Goal: Find specific page/section: Find specific page/section

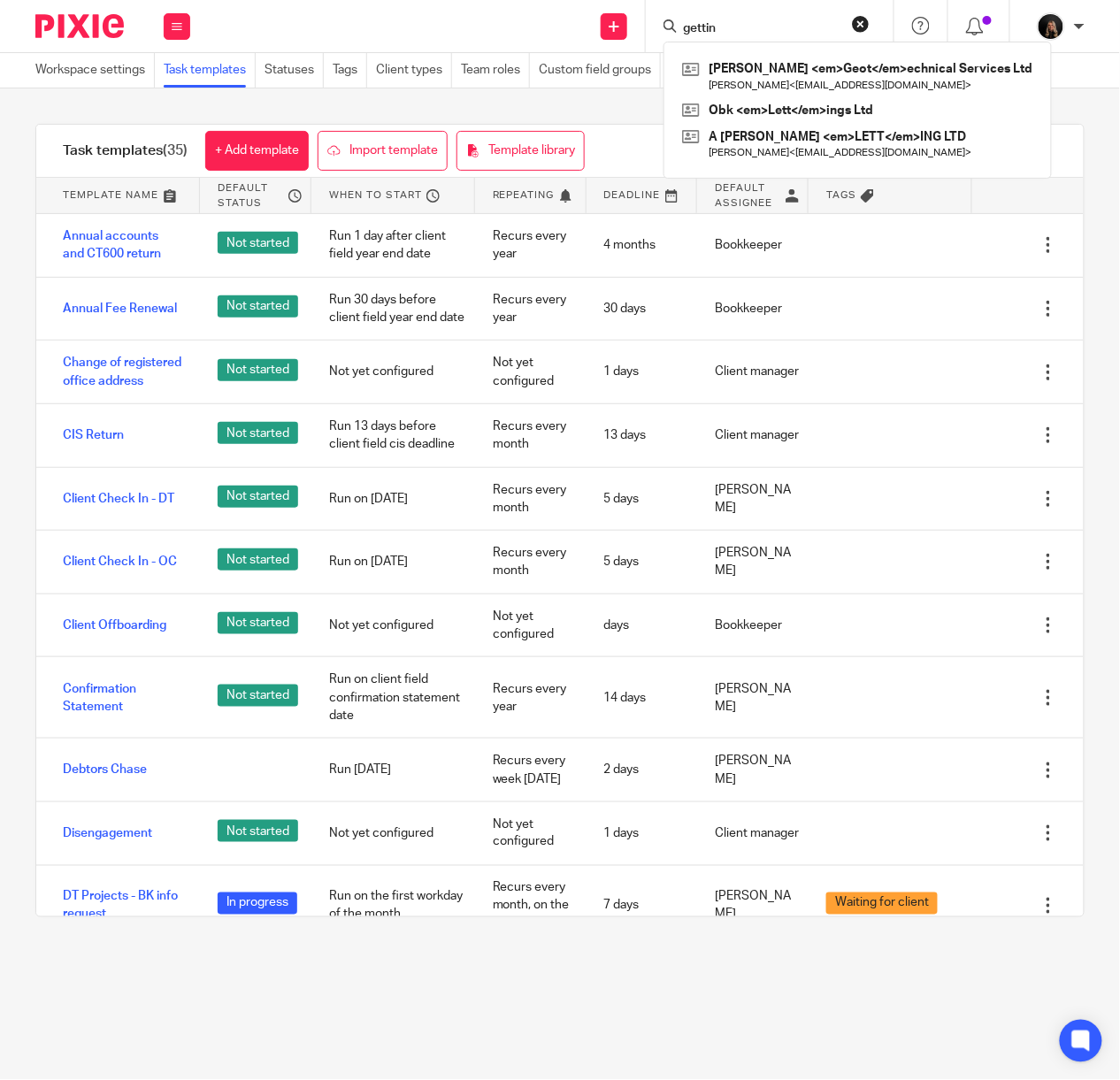
type input "getting"
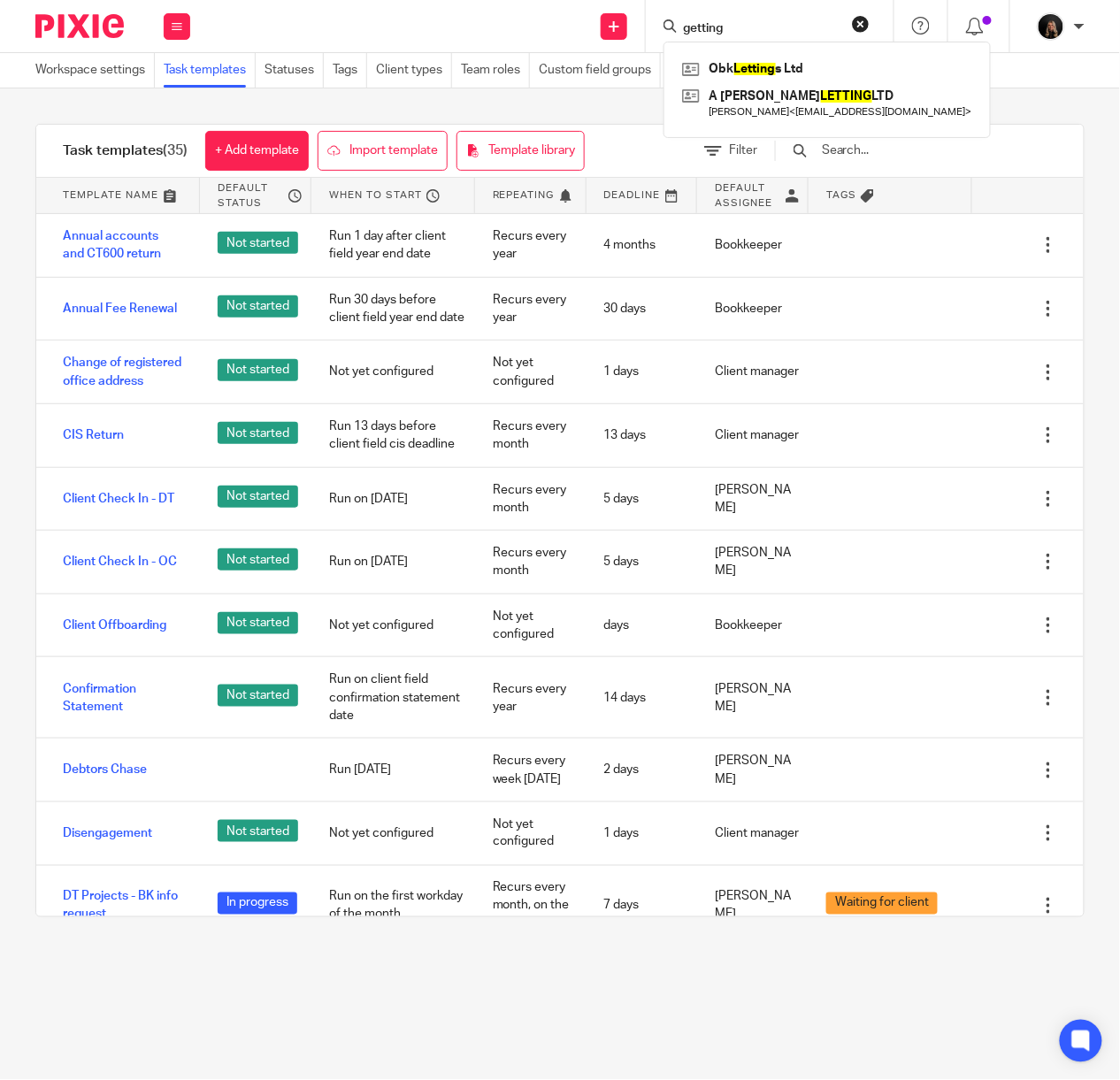
drag, startPoint x: 596, startPoint y: 30, endPoint x: 469, endPoint y: 28, distance: 127.0
click at [469, 29] on div "Send new email Create task Add client Request signature getting Obk Letting s L…" at bounding box center [663, 26] width 912 height 52
click at [170, 29] on button at bounding box center [176, 26] width 26 height 26
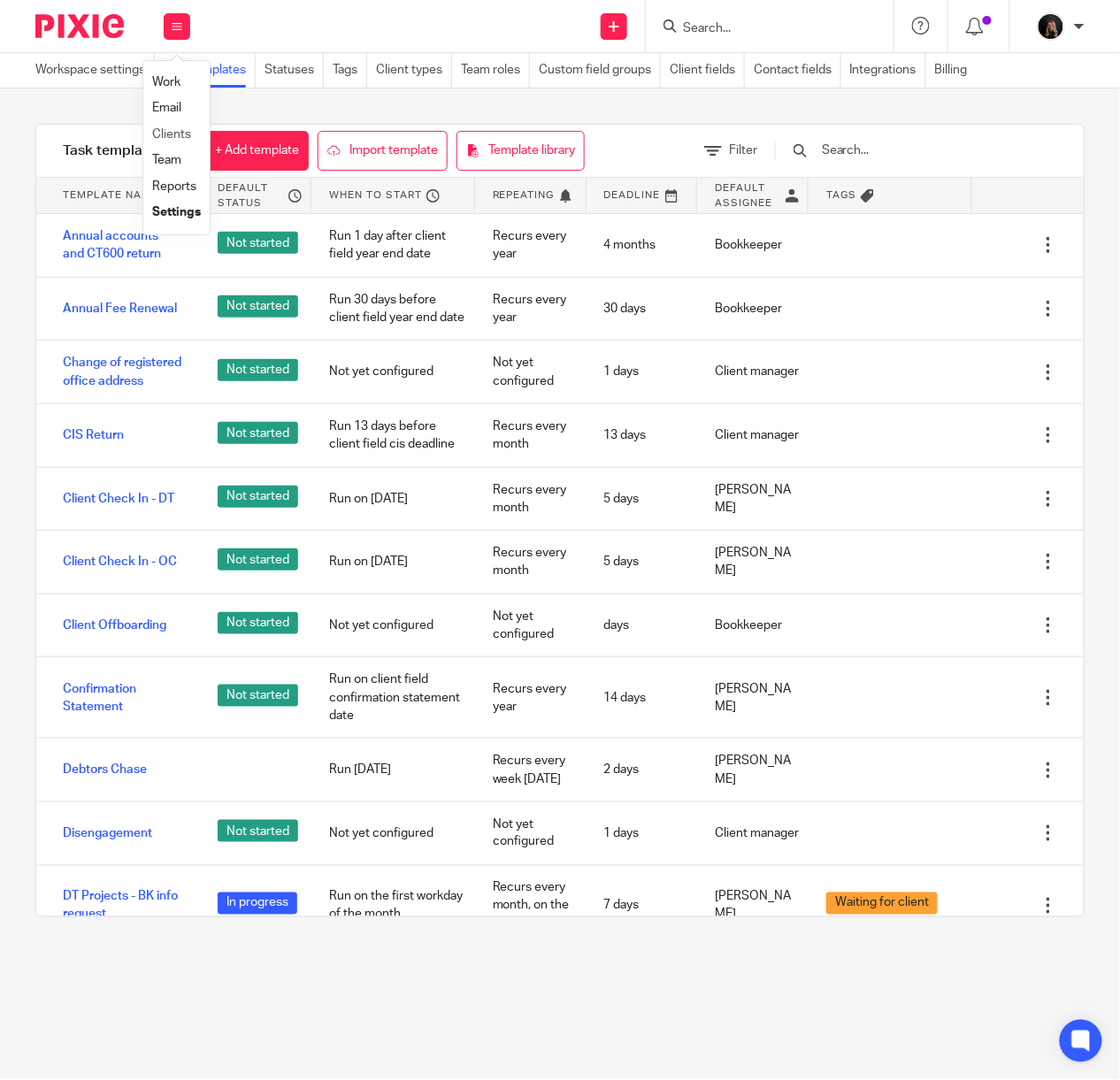
click at [192, 128] on li "Clients" at bounding box center [177, 135] width 49 height 25
click at [181, 134] on link "Clients" at bounding box center [172, 134] width 39 height 13
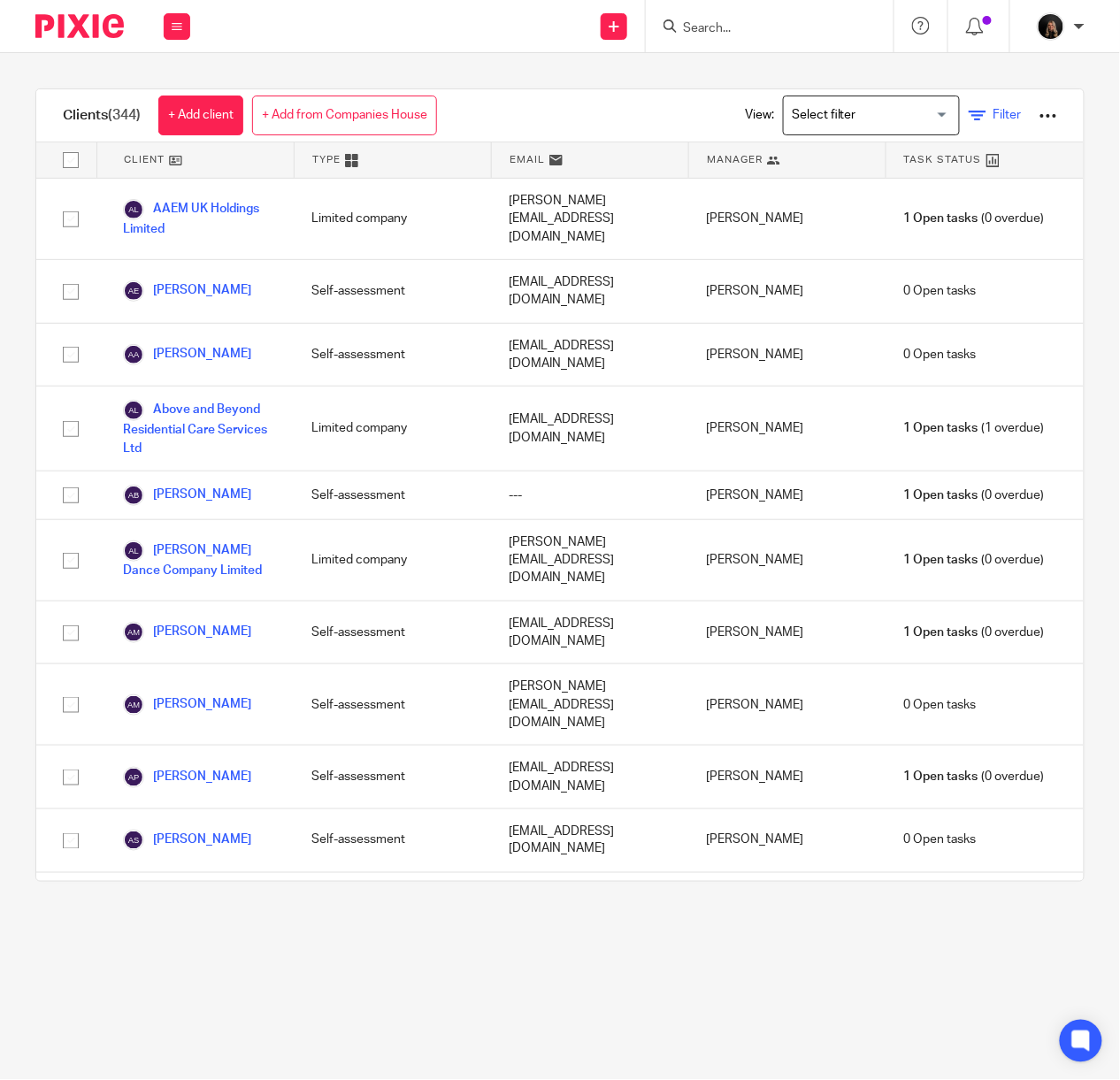
click at [968, 120] on link "Filter" at bounding box center [995, 115] width 53 height 18
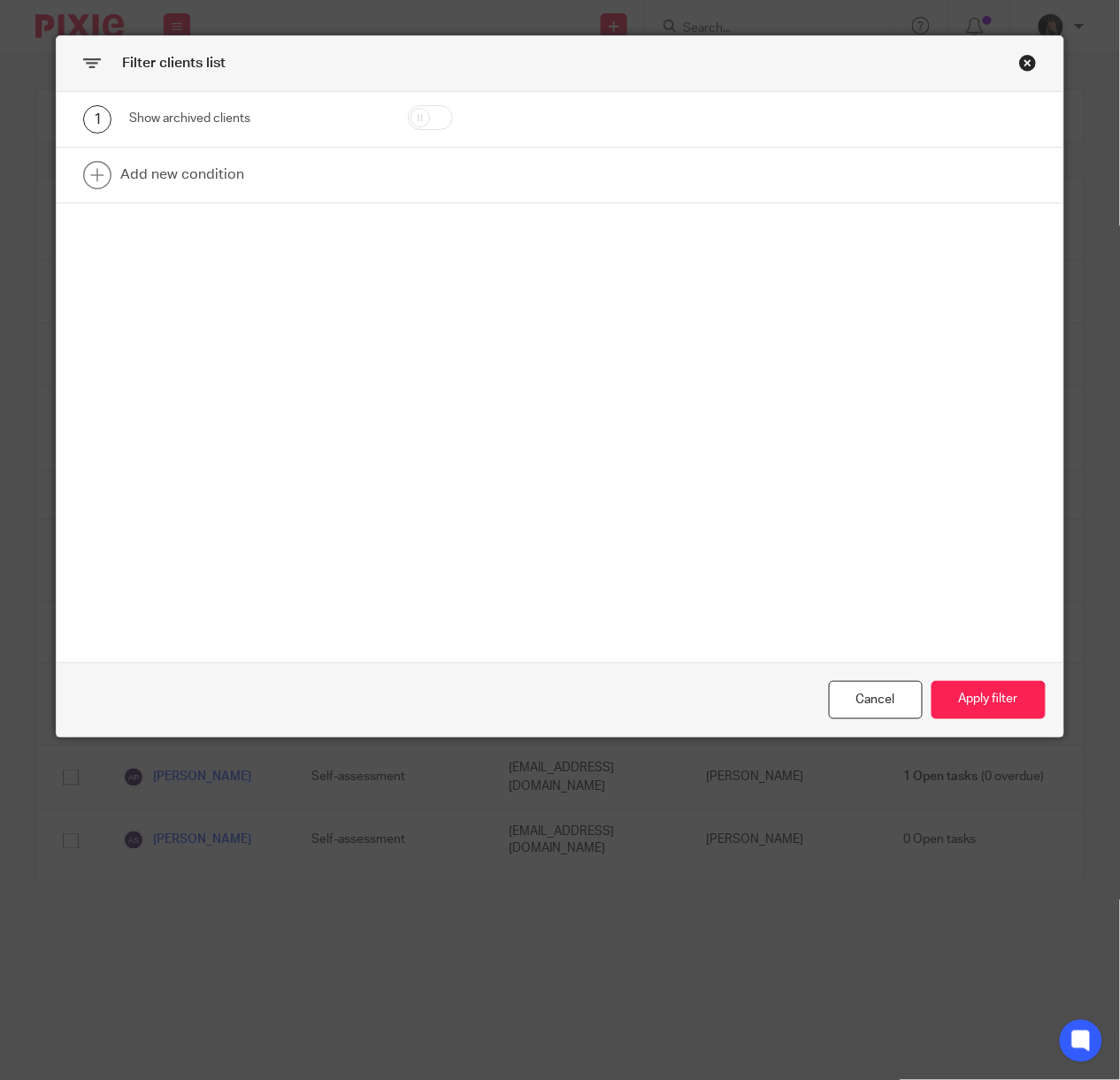
drag, startPoint x: 415, startPoint y: 118, endPoint x: 506, endPoint y: 213, distance: 131.6
click at [415, 118] on input "checkbox" at bounding box center [430, 117] width 45 height 24
checkbox input "true"
click at [961, 717] on button "Apply filter" at bounding box center [988, 699] width 114 height 38
click at [969, 695] on button "Apply filter" at bounding box center [988, 699] width 114 height 38
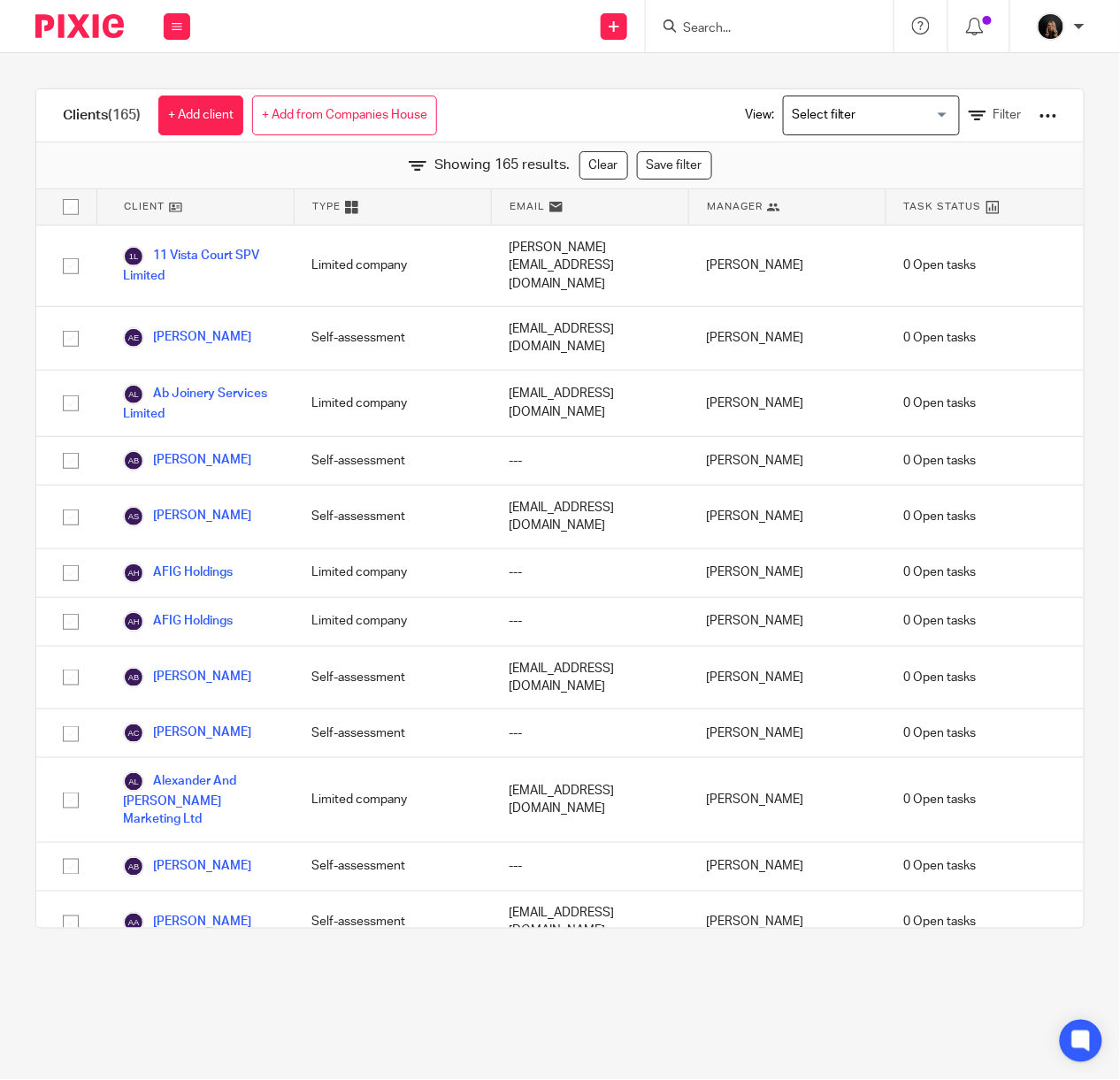
click at [776, 1001] on main "Clients (165) + Add client + Add from Companies House View: Loading... Filter S…" at bounding box center [560, 540] width 1120 height 1080
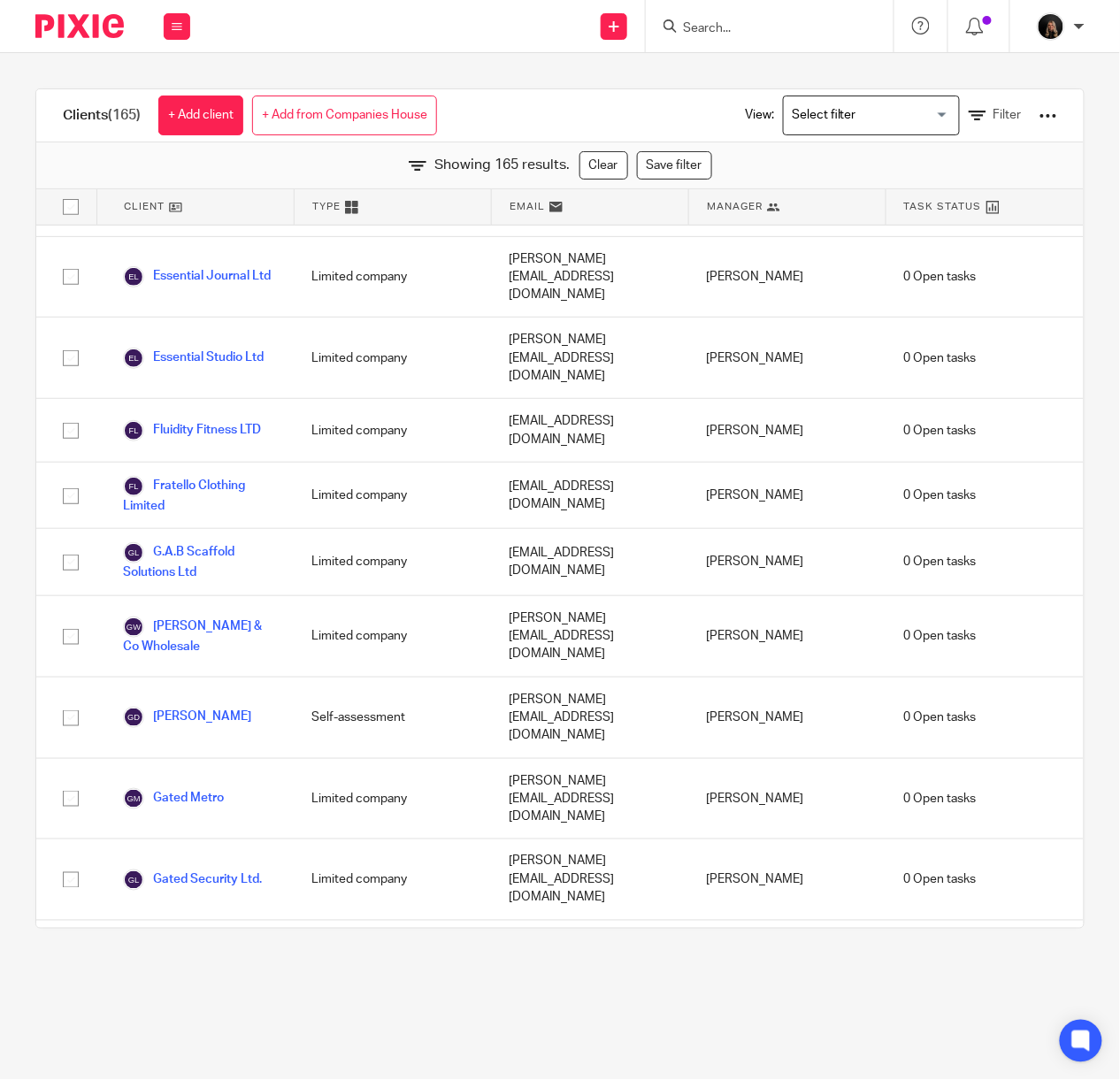
scroll to position [2201, 0]
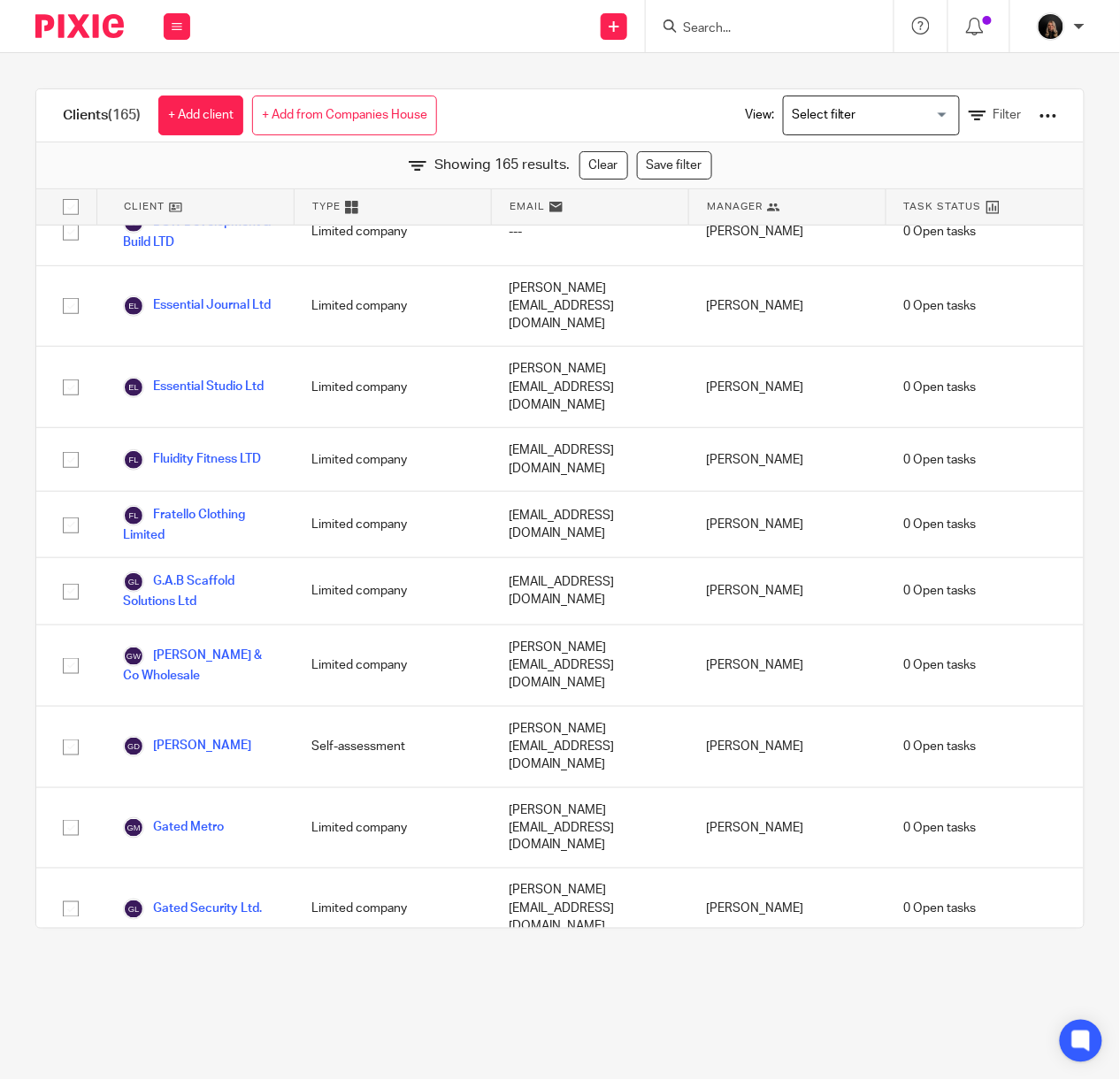
click at [242, 980] on link "Getting Started In Property Limited" at bounding box center [200, 999] width 153 height 39
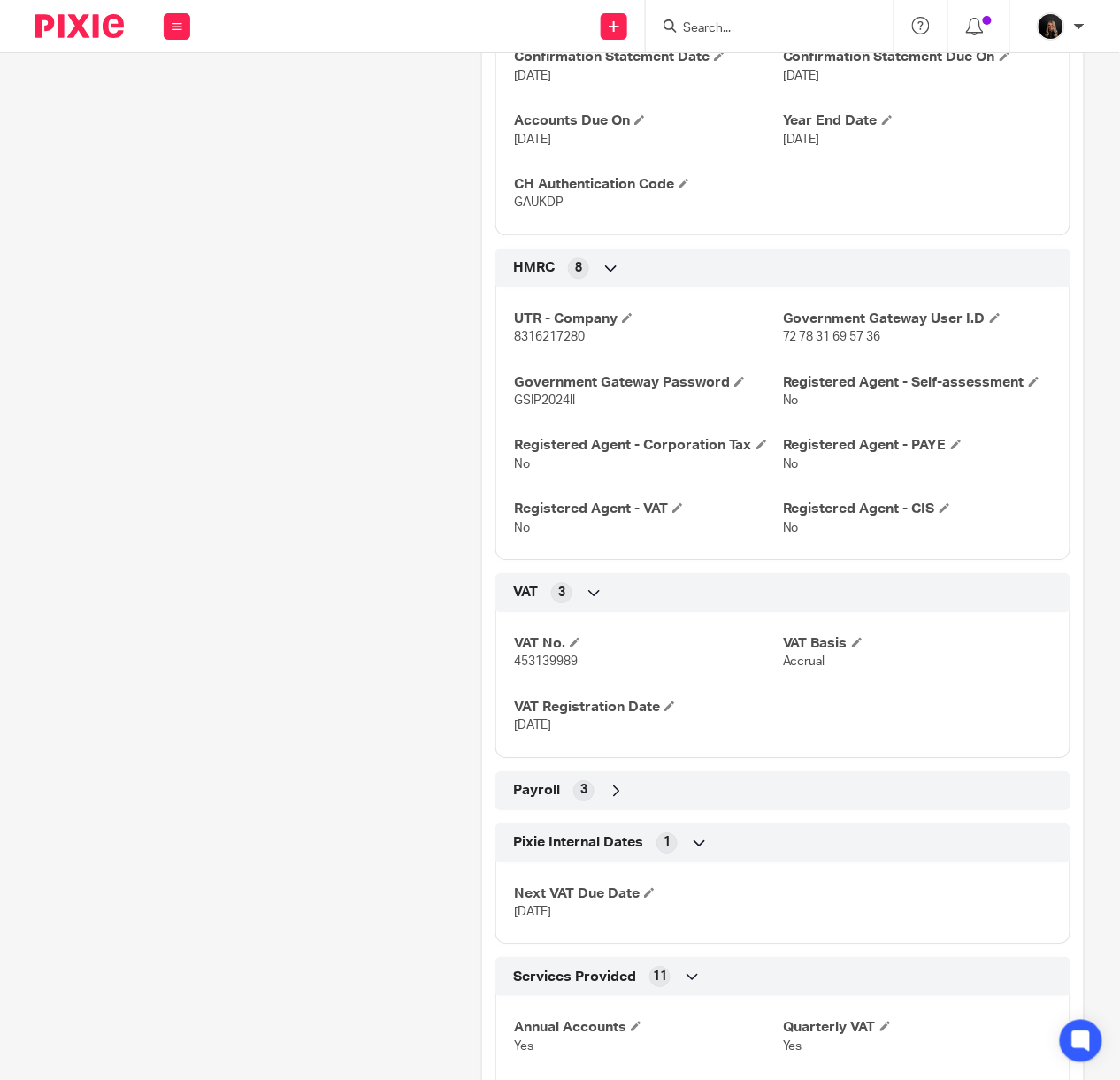
scroll to position [943, 0]
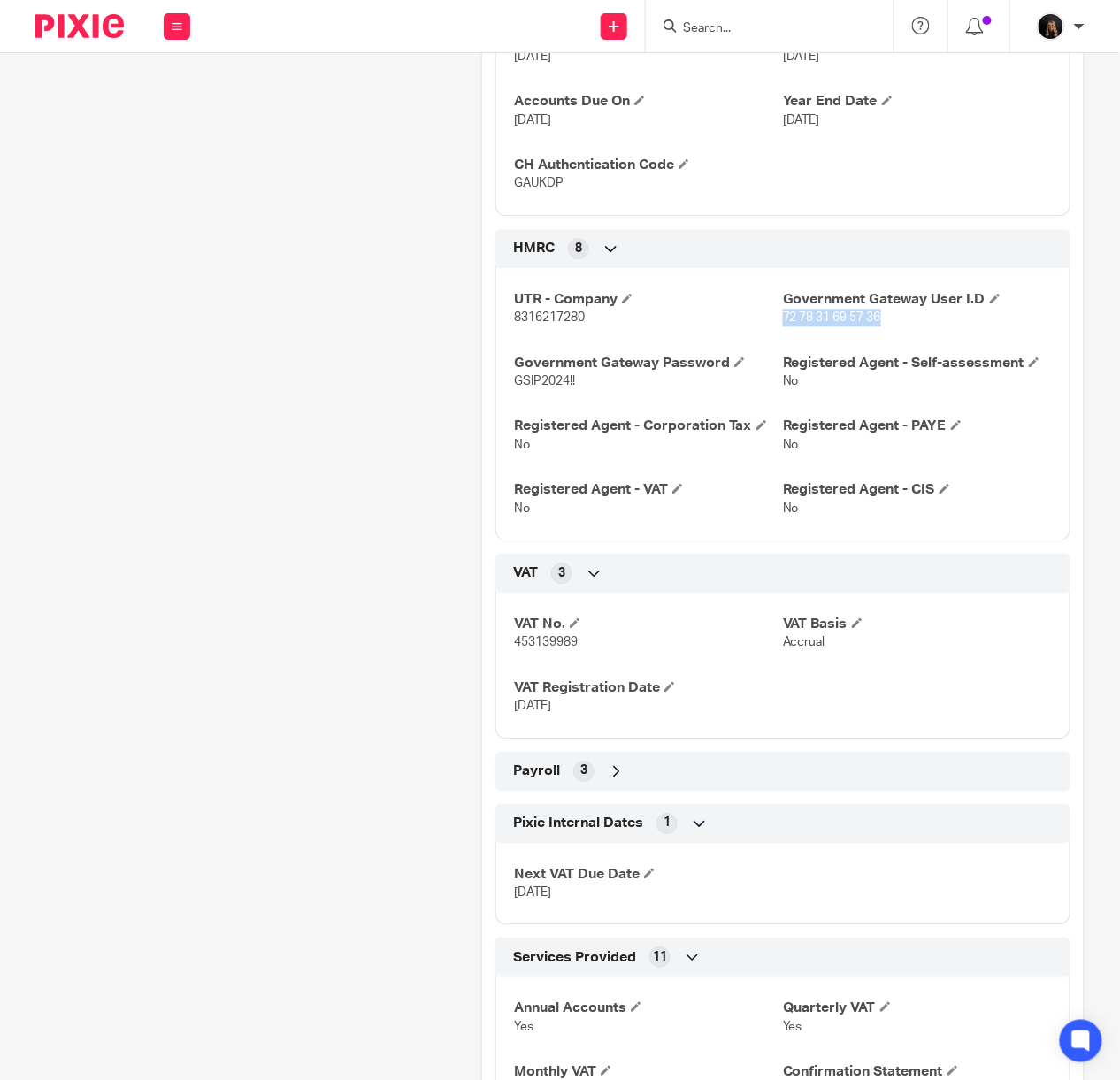
drag, startPoint x: 872, startPoint y: 317, endPoint x: 769, endPoint y: 321, distance: 103.1
click at [783, 321] on p "72 78 31 69 57 36" at bounding box center [917, 318] width 269 height 17
copy span "72 78 31 69 57 36"
click at [581, 319] on p "8316217280" at bounding box center [648, 318] width 269 height 17
drag, startPoint x: 601, startPoint y: 382, endPoint x: 509, endPoint y: 388, distance: 92.2
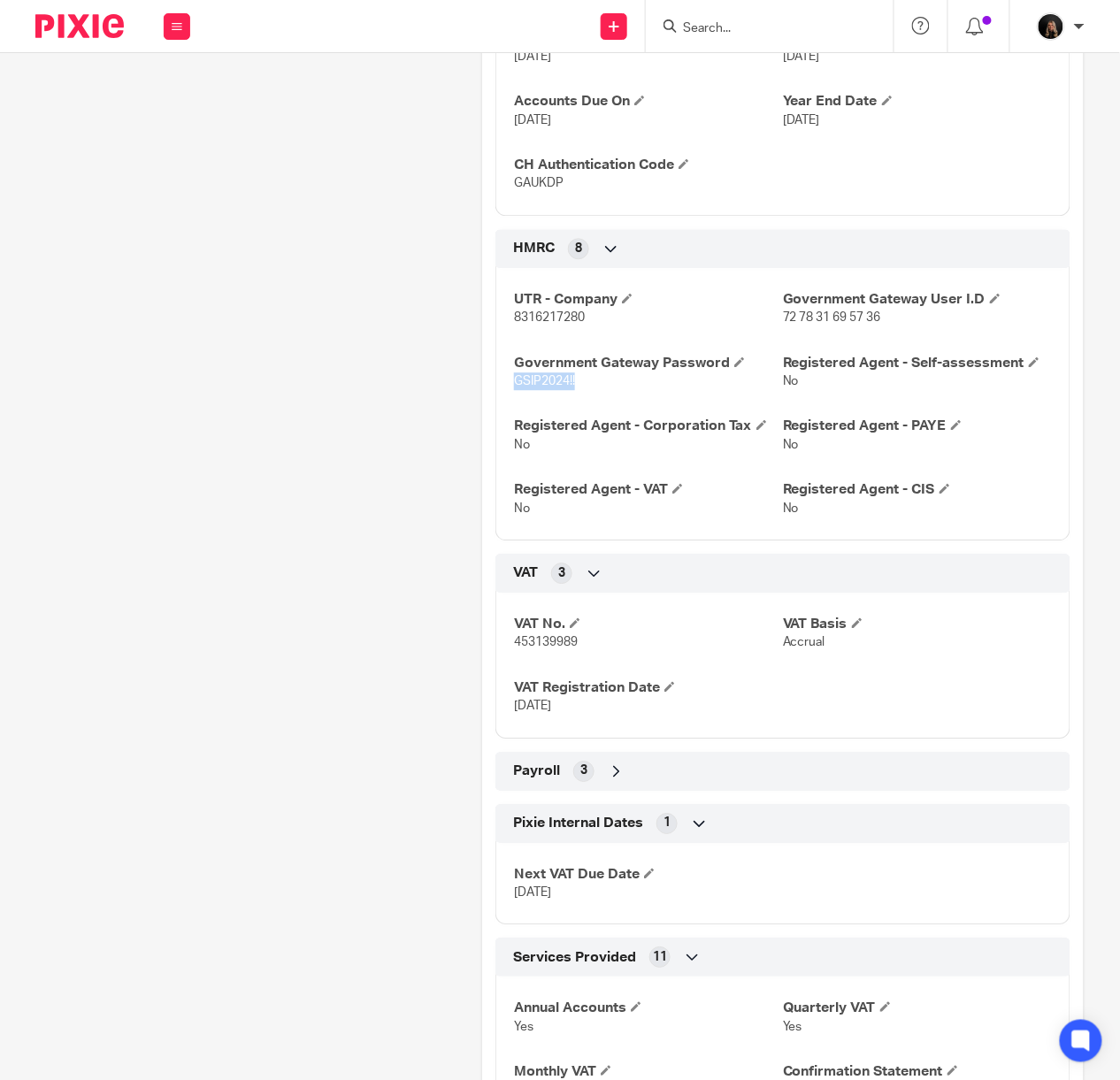
click at [514, 388] on p "GSIP2024!!" at bounding box center [648, 381] width 269 height 17
copy span "GSIP2024!!"
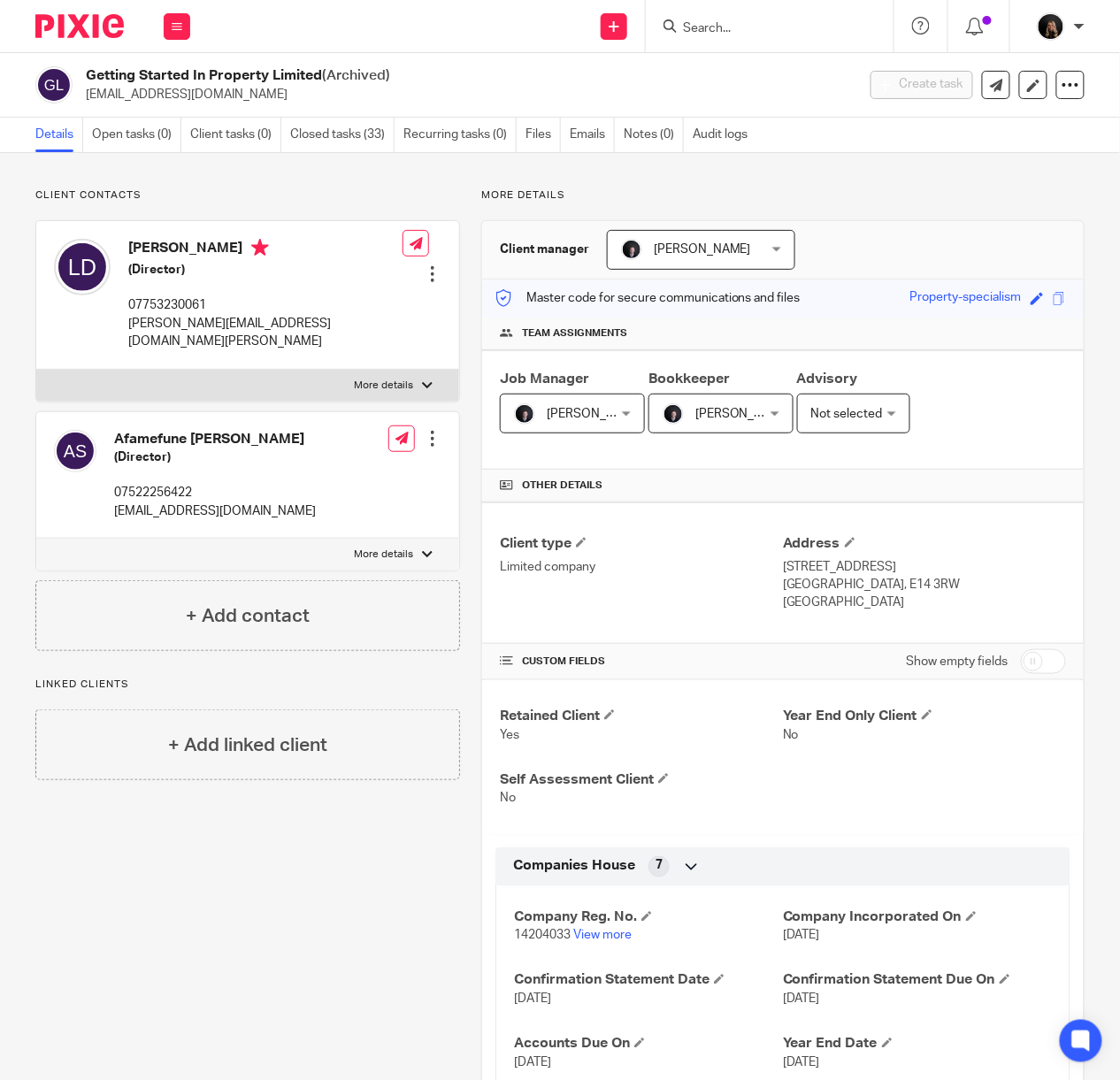
click at [89, 18] on img at bounding box center [79, 26] width 88 height 24
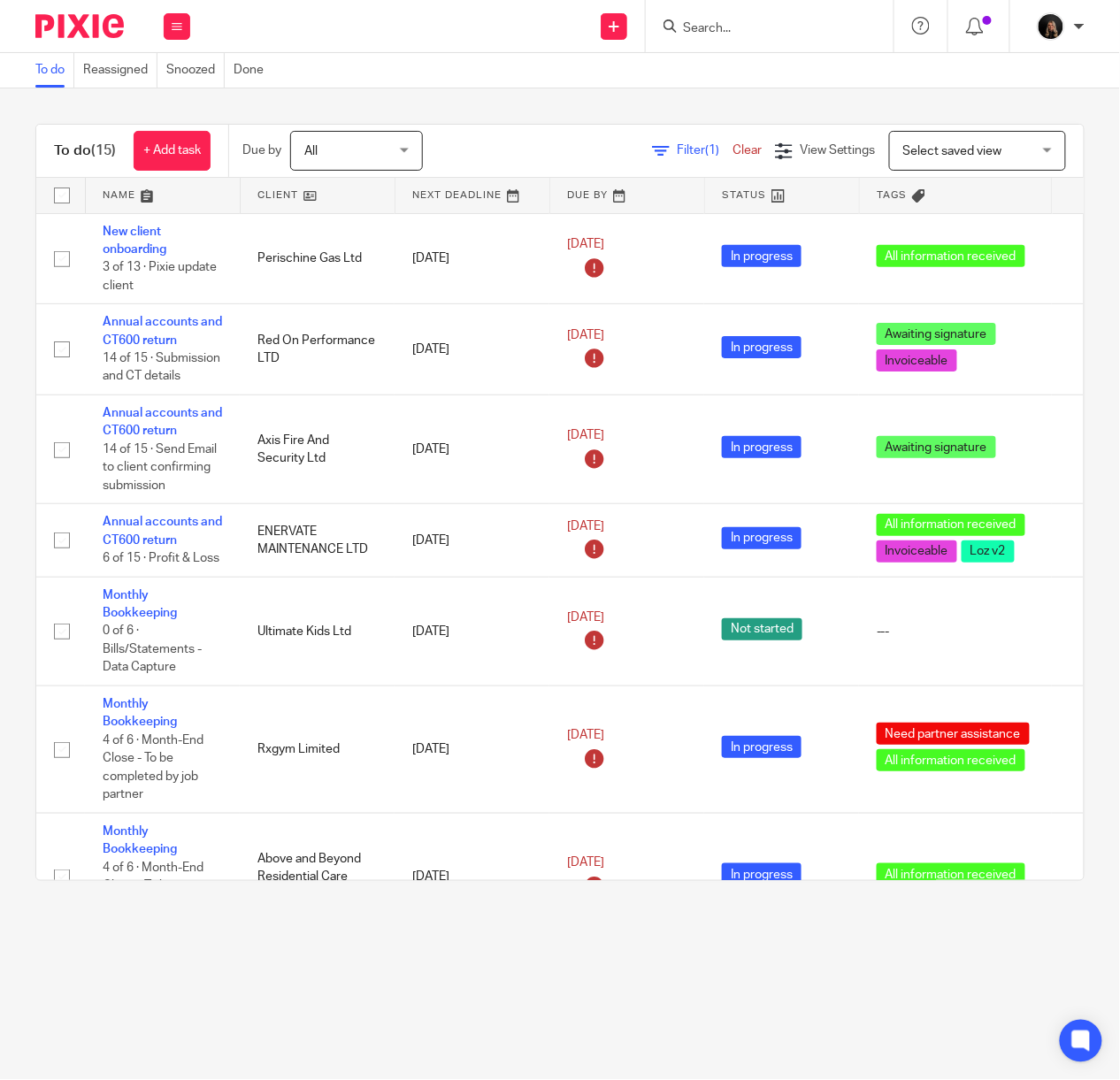
click at [192, 25] on div "Work Email Clients Team Reports Settings" at bounding box center [177, 26] width 62 height 52
click at [189, 25] on button at bounding box center [176, 26] width 26 height 26
click at [175, 155] on link "Team" at bounding box center [168, 159] width 29 height 13
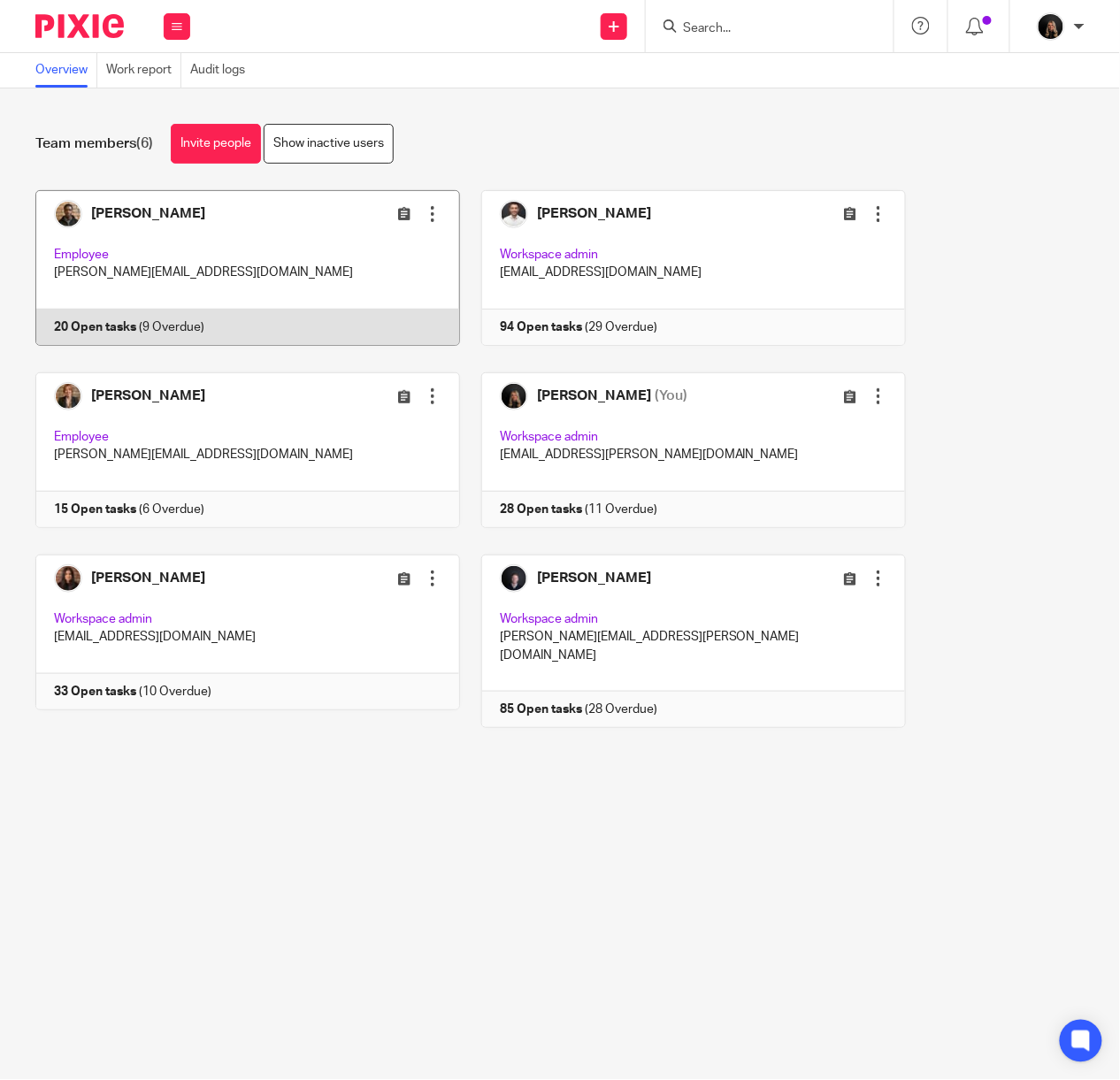
click at [198, 226] on link at bounding box center [237, 268] width 446 height 155
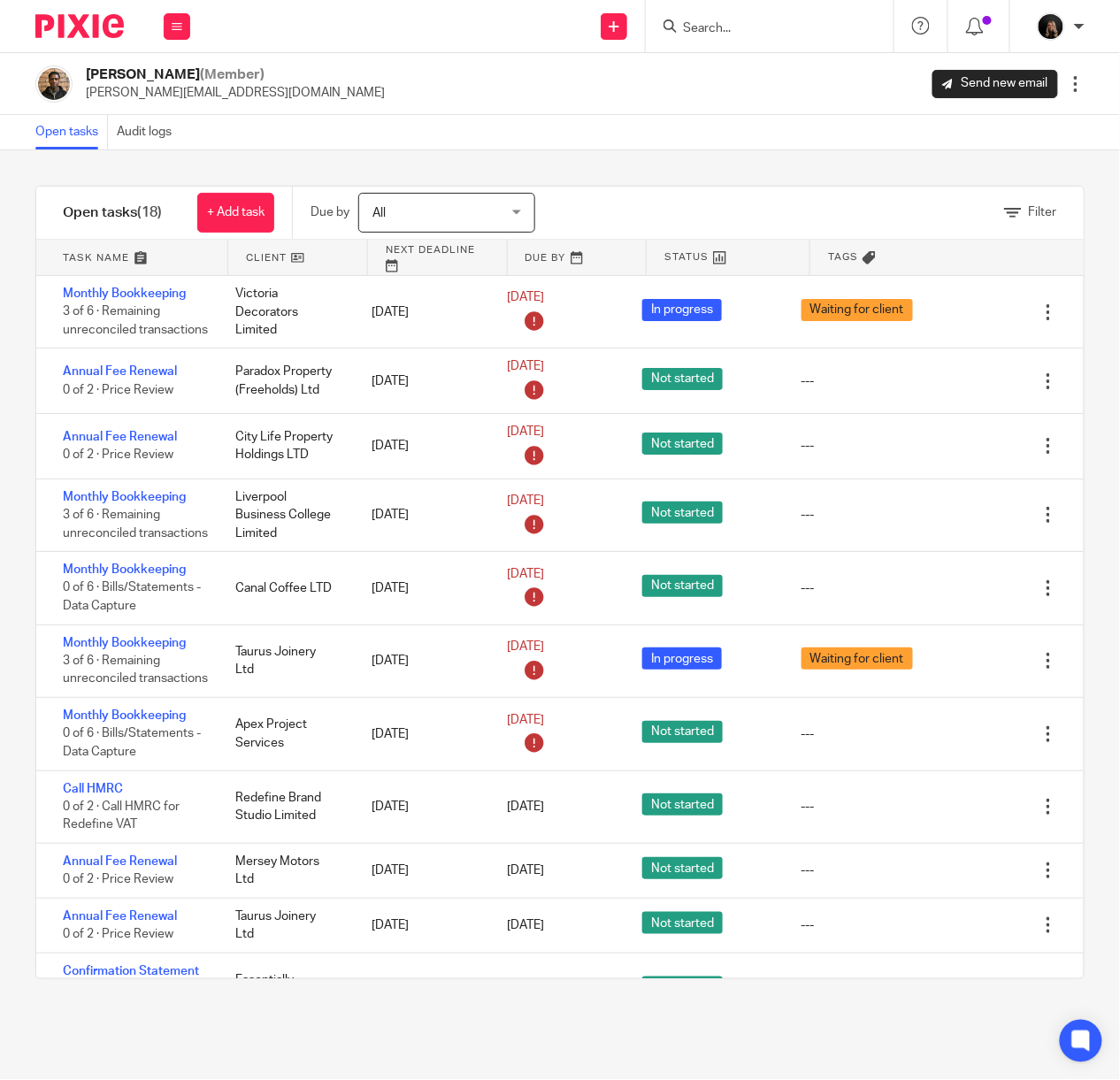
click at [701, 21] on input "Search" at bounding box center [761, 29] width 159 height 16
click at [708, 15] on form at bounding box center [775, 25] width 188 height 22
click at [754, 34] on input "Search" at bounding box center [761, 29] width 159 height 16
click at [172, 25] on icon at bounding box center [177, 26] width 11 height 11
click at [163, 161] on link "Team" at bounding box center [169, 159] width 31 height 13
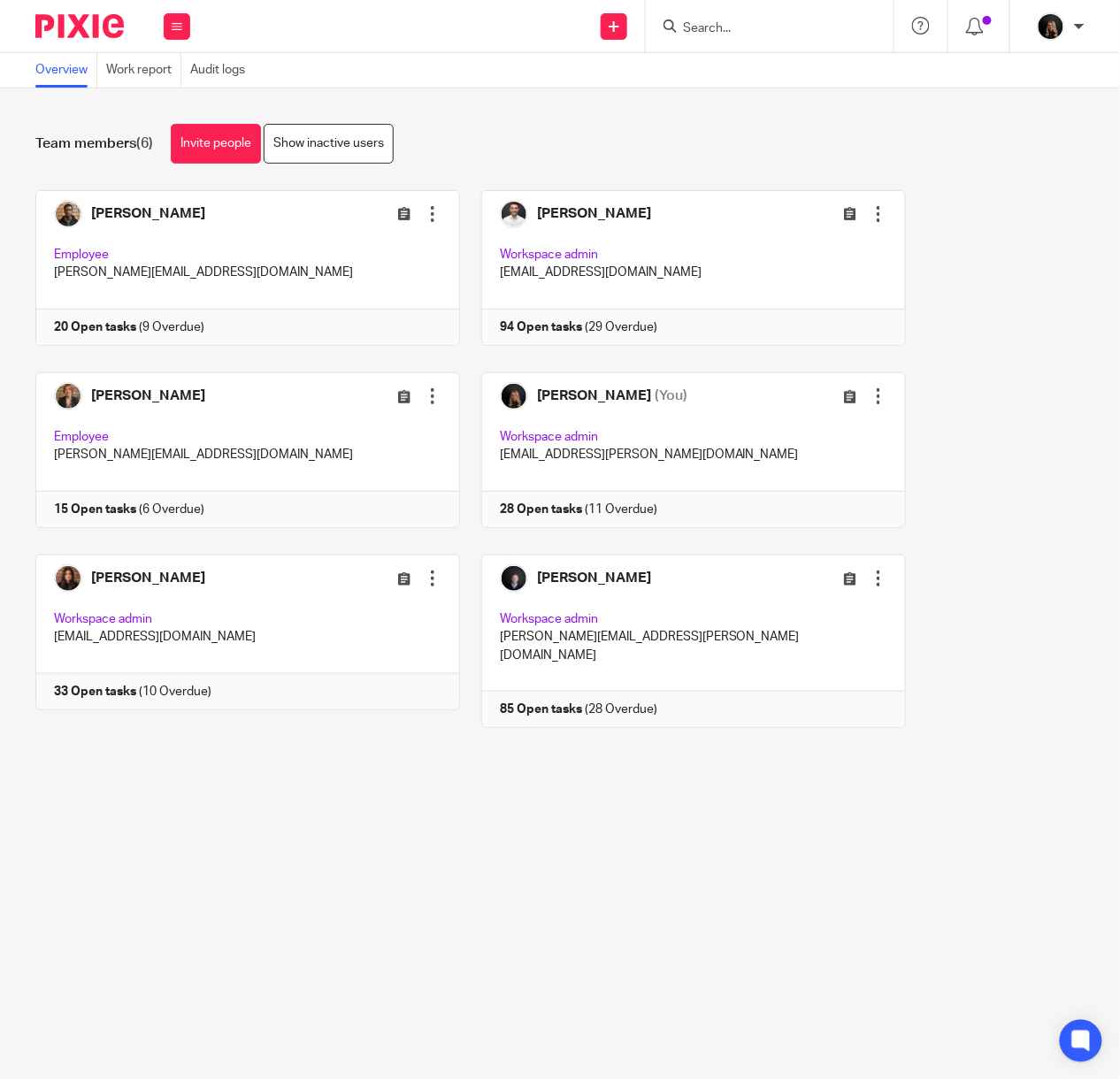
click at [84, 28] on img at bounding box center [79, 26] width 88 height 24
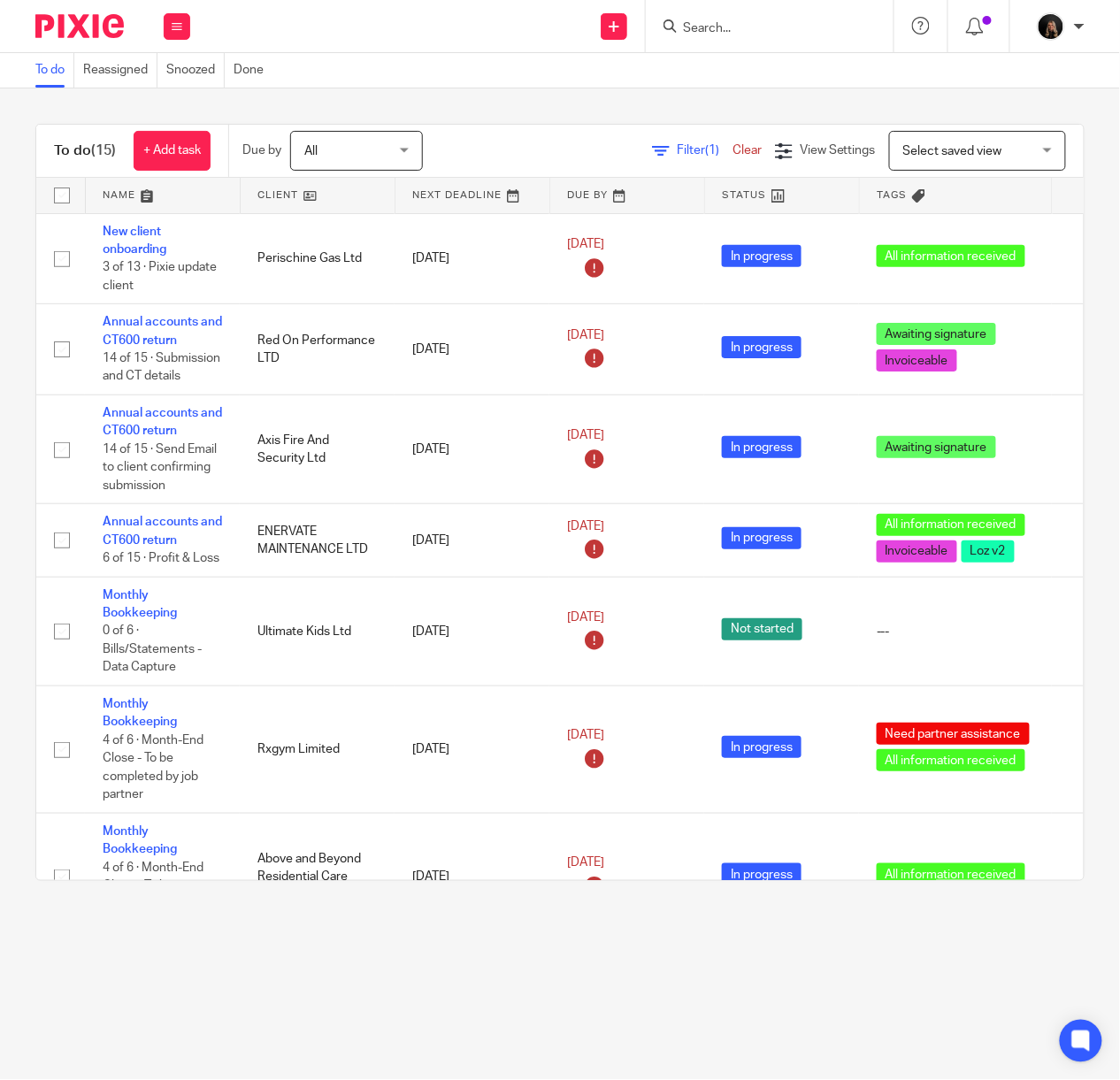
click at [93, 34] on img at bounding box center [79, 26] width 88 height 24
click at [376, 944] on main "To do Reassigned Snoozed Done To do (15) + Add task Due by All All [DATE] [DATE…" at bounding box center [560, 540] width 1120 height 1080
